Goal: Task Accomplishment & Management: Manage account settings

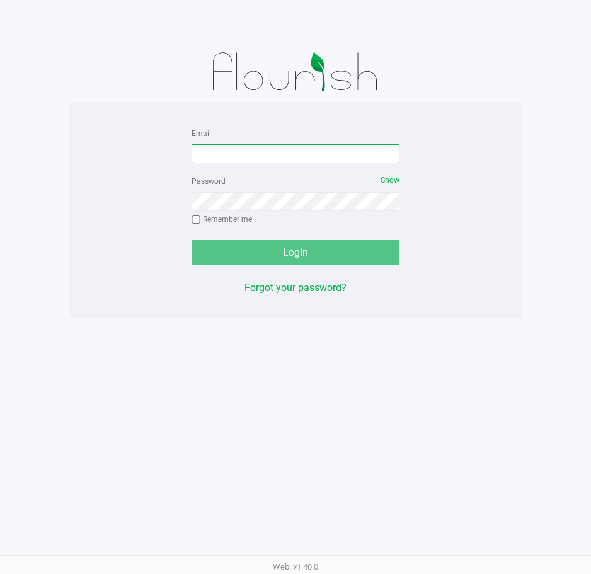
drag, startPoint x: 335, startPoint y: 154, endPoint x: 345, endPoint y: 149, distance: 11.6
click at [335, 154] on input "Email" at bounding box center [296, 153] width 208 height 19
type input "[EMAIL_ADDRESS][DOMAIN_NAME]"
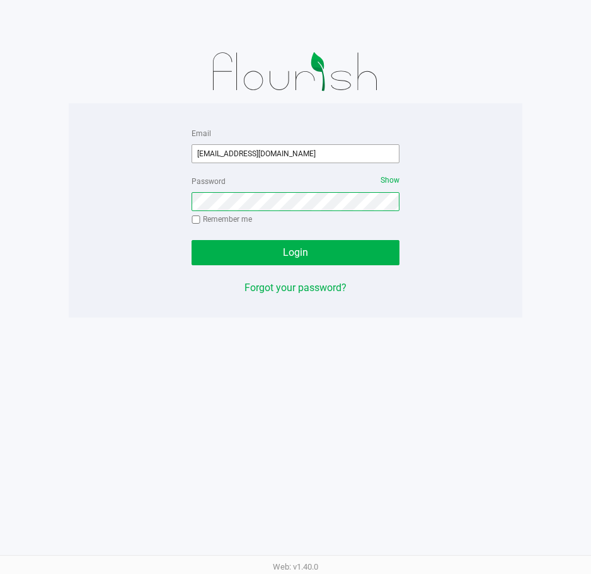
click at [192, 240] on button "Login" at bounding box center [296, 252] width 208 height 25
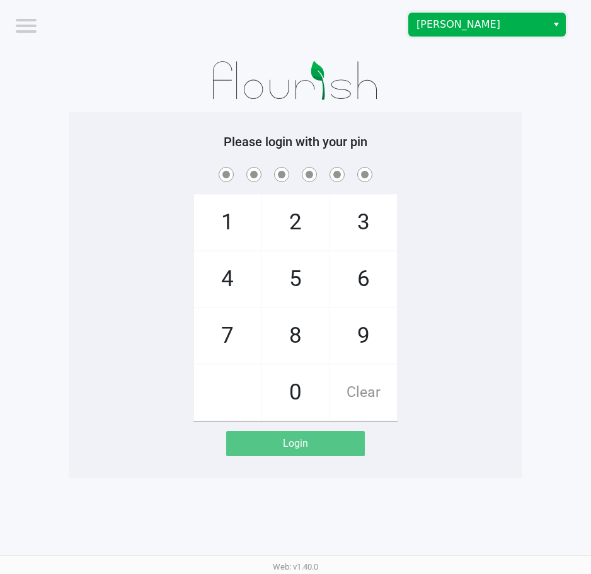
click at [509, 32] on span "[PERSON_NAME]" at bounding box center [478, 24] width 138 height 23
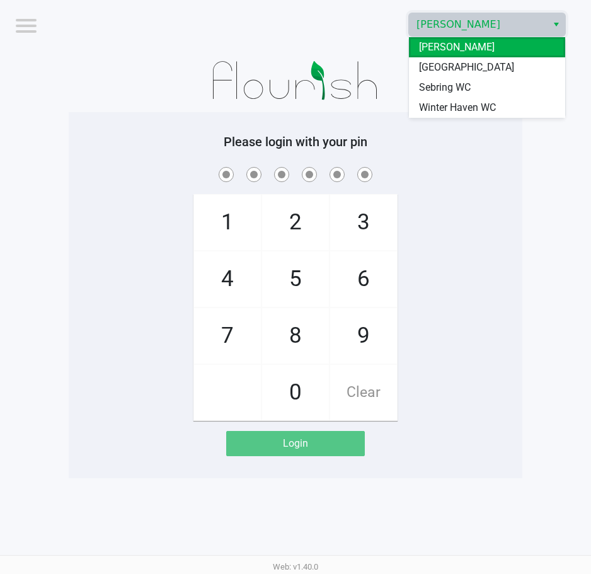
click at [459, 106] on span "Winter Haven WC" at bounding box center [457, 107] width 77 height 15
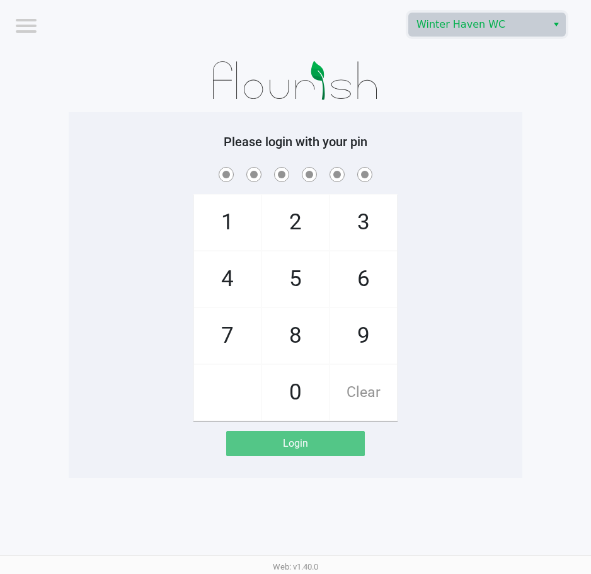
click at [472, 118] on div "Please login with your pin 1 4 7 2 5 8 0 3 6 9 Clear Login" at bounding box center [296, 295] width 454 height 366
click at [476, 240] on div "1 4 7 2 5 8 0 3 6 9 Clear" at bounding box center [296, 292] width 454 height 256
